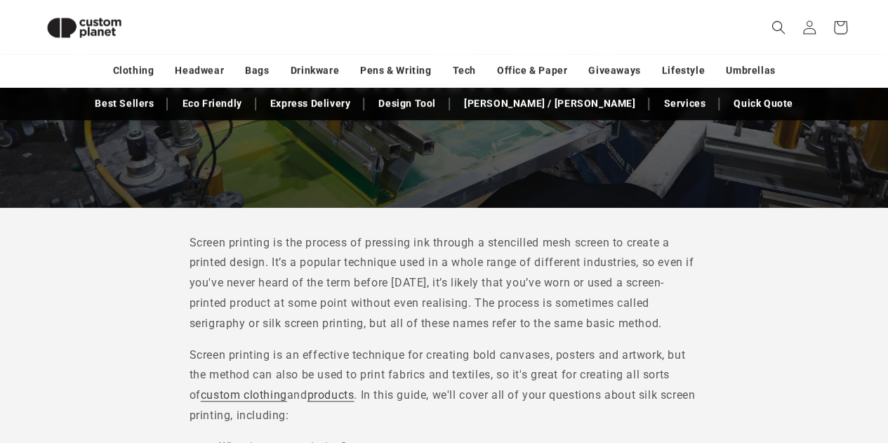
click at [491, 294] on p "Screen printing is the process of pressing ink through a stencilled mesh screen…" at bounding box center [445, 283] width 510 height 101
click at [473, 300] on p "Screen printing is the process of pressing ink through a stencilled mesh screen…" at bounding box center [445, 283] width 510 height 101
click at [399, 270] on p "Screen printing is the process of pressing ink through a stencilled mesh screen…" at bounding box center [445, 283] width 510 height 101
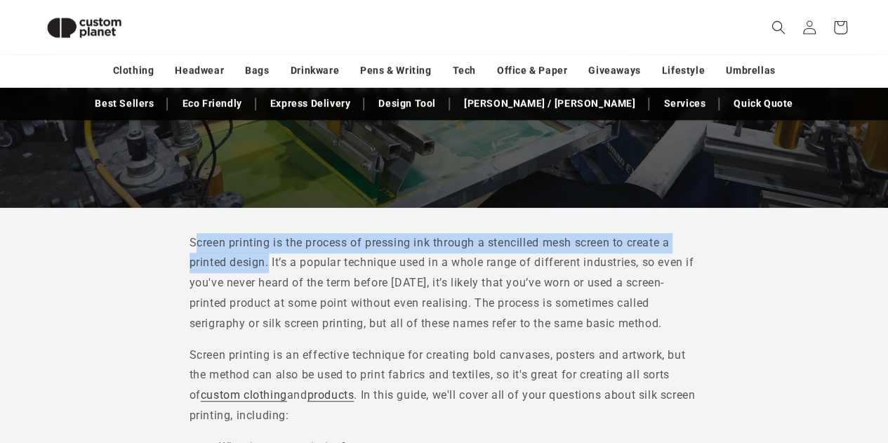
drag, startPoint x: 270, startPoint y: 256, endPoint x: 193, endPoint y: 233, distance: 79.8
click at [193, 233] on p "Screen printing is the process of pressing ink through a stencilled mesh screen…" at bounding box center [445, 283] width 510 height 101
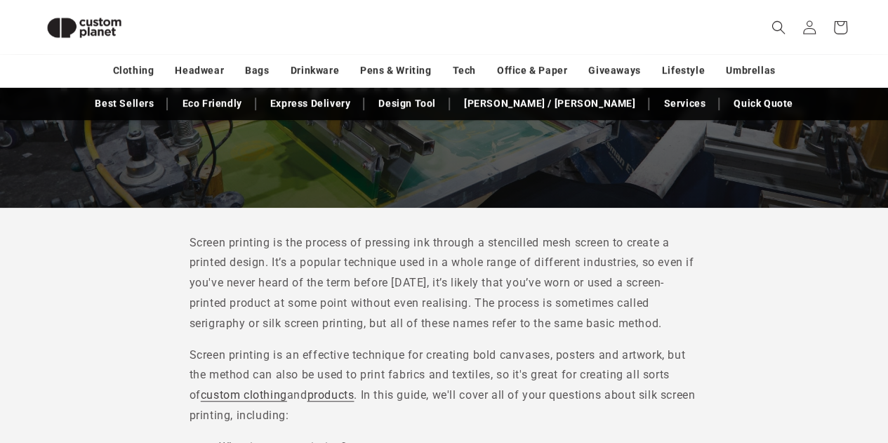
click at [307, 262] on p "Screen printing is the process of pressing ink through a stencilled mesh screen…" at bounding box center [445, 283] width 510 height 101
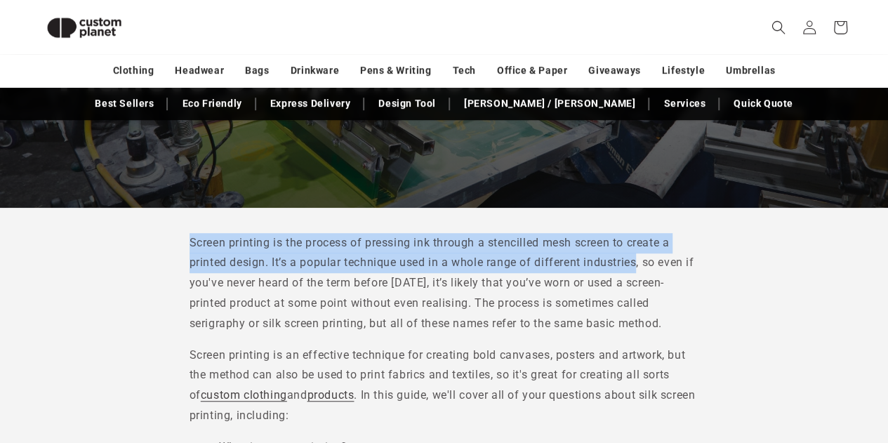
drag, startPoint x: 638, startPoint y: 263, endPoint x: 140, endPoint y: 239, distance: 497.8
copy p "Screen printing is the process of pressing ink through a stencilled mesh screen…"
